Goal: Navigation & Orientation: Find specific page/section

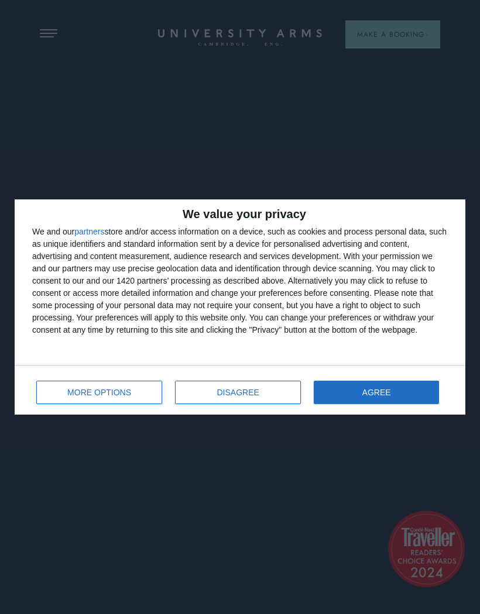
click at [377, 395] on span "AGREE" at bounding box center [376, 393] width 29 height 8
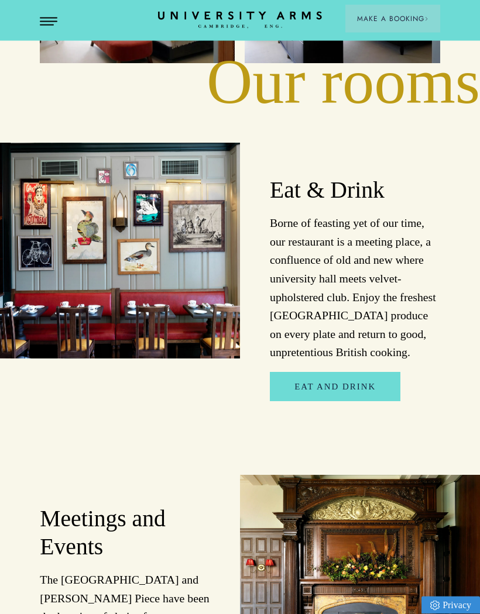
scroll to position [1727, 0]
click at [363, 386] on link "Eat and Drink" at bounding box center [335, 386] width 130 height 29
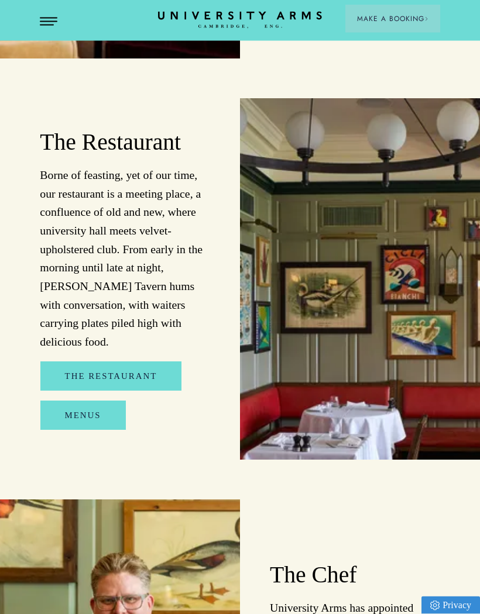
scroll to position [1204, 0]
click at [105, 401] on link "Menus" at bounding box center [82, 415] width 85 height 29
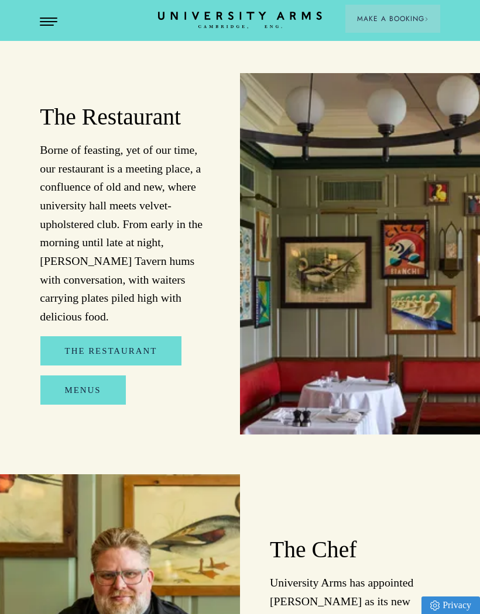
click at [402, 25] on button "Make a Booking" at bounding box center [392, 19] width 95 height 28
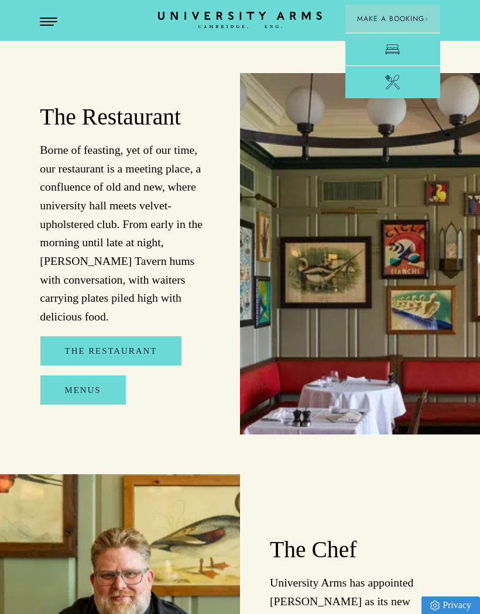
click at [407, 53] on link "Room" at bounding box center [392, 49] width 95 height 33
click at [47, 18] on span "Open Menu" at bounding box center [44, 18] width 9 height 1
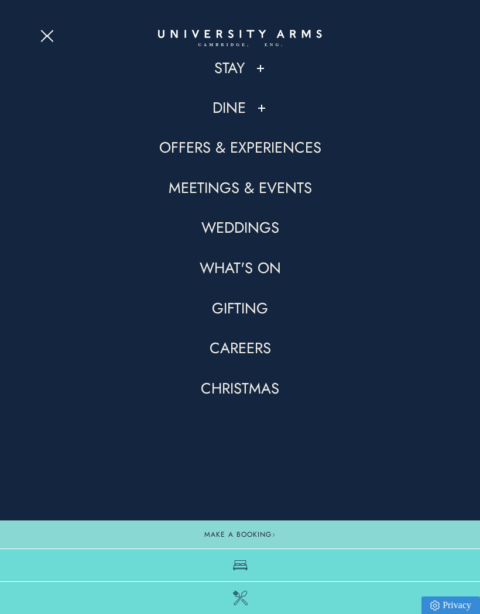
click at [261, 113] on button at bounding box center [262, 108] width 12 height 12
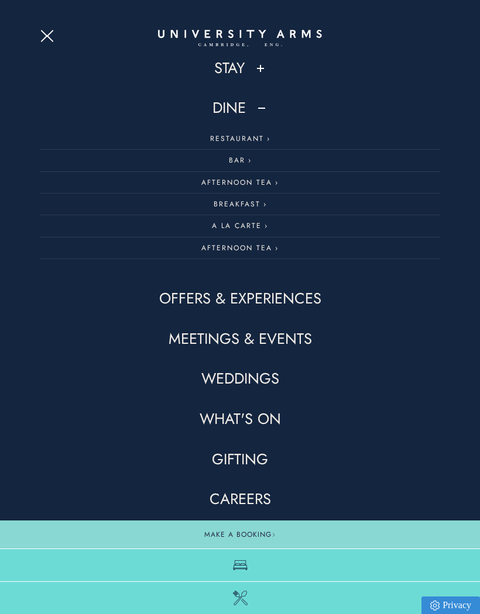
click at [276, 417] on link "What's On" at bounding box center [240, 420] width 81 height 20
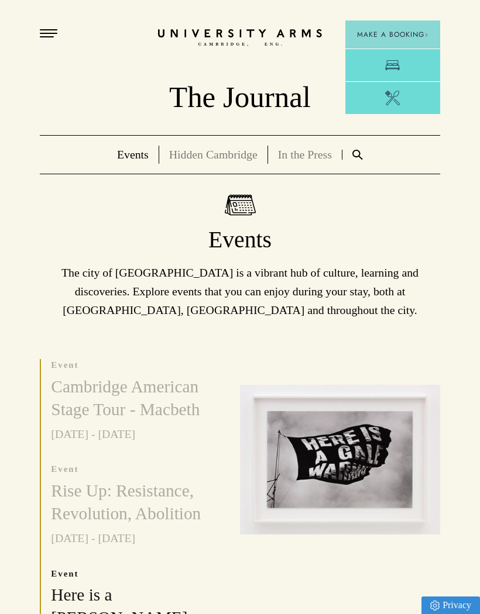
click at [43, 25] on header "Stay Suites Superior Rooms Classic Rooms Cosy Rooms Dine Restaurant Bar Afterno…" at bounding box center [240, 14] width 480 height 29
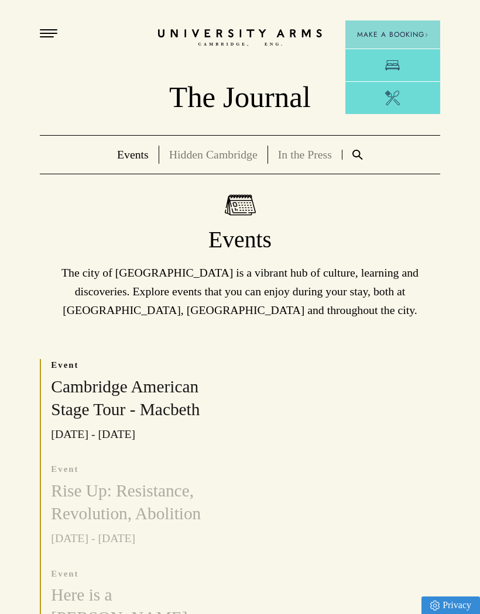
click at [50, 31] on button "Open Menu" at bounding box center [49, 33] width 18 height 9
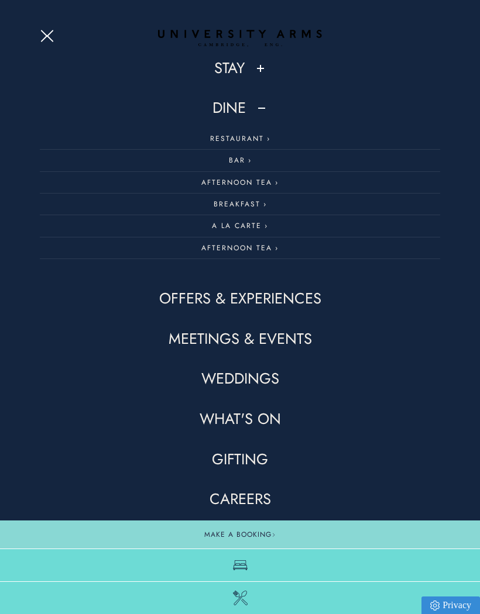
click at [293, 297] on link "Offers & Experiences" at bounding box center [240, 299] width 162 height 20
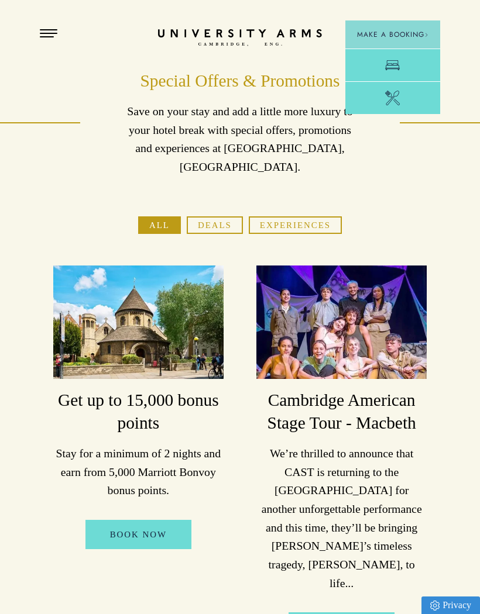
click at [46, 31] on button "Open Menu" at bounding box center [49, 33] width 18 height 9
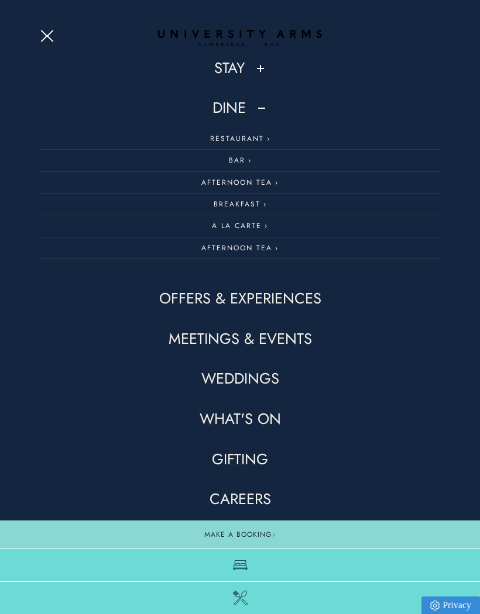
click at [302, 339] on link "Meetings & Events" at bounding box center [240, 339] width 143 height 20
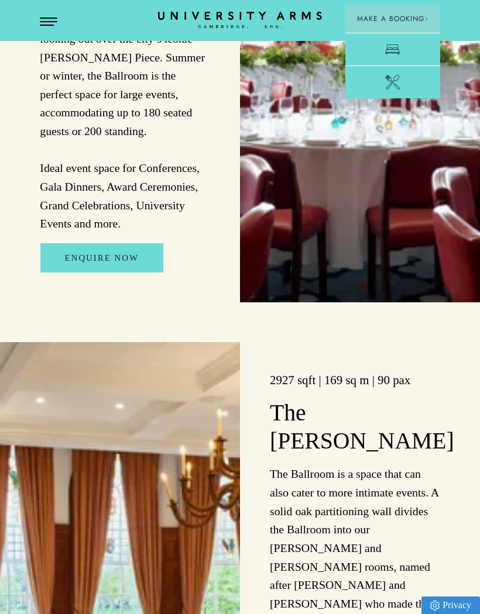
scroll to position [1308, 0]
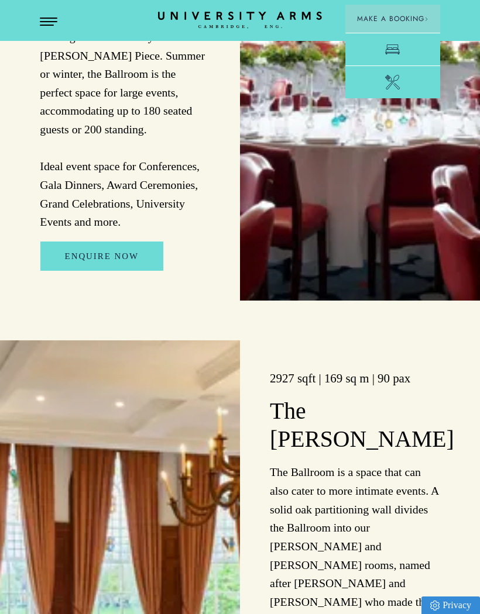
click at [370, 0] on header "Stay Suites Superior Rooms Classic Rooms Cosy Rooms Dine Restaurant Bar Afterno…" at bounding box center [240, 20] width 480 height 41
